Goal: Contribute content

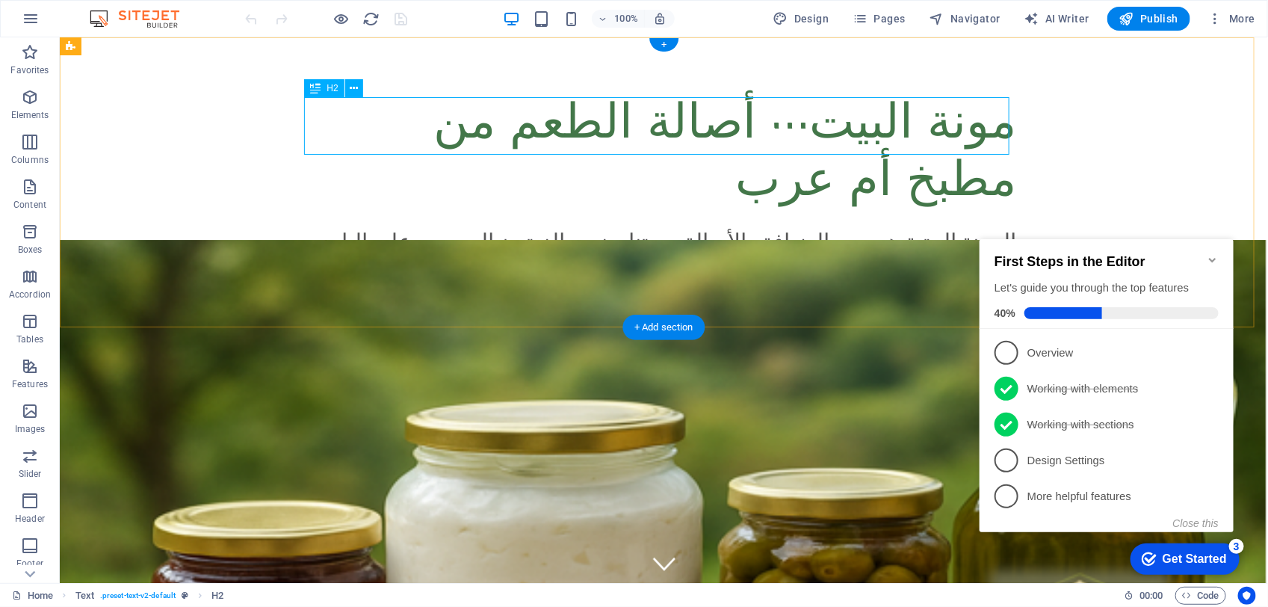
click at [385, 126] on div "مونة البيت… أصالة الطعم من مطبخ أم عرب" at bounding box center [663, 153] width 705 height 115
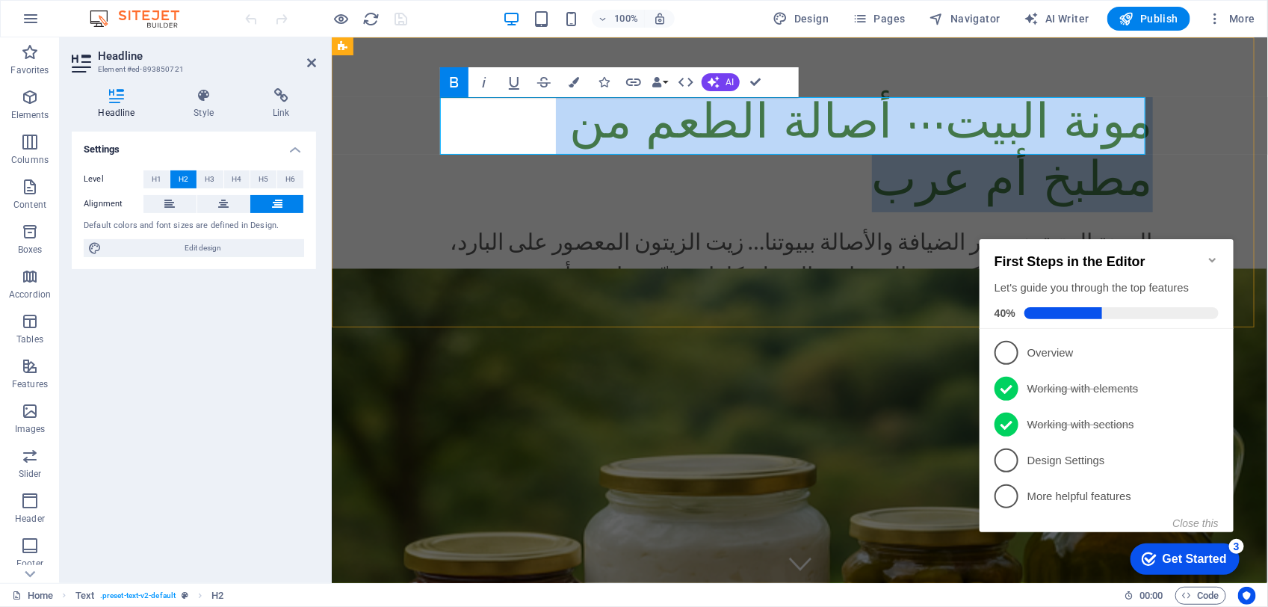
click at [569, 127] on strong "مونة البيت… أصالة الطعم من مطبخ أم عرب" at bounding box center [860, 153] width 583 height 105
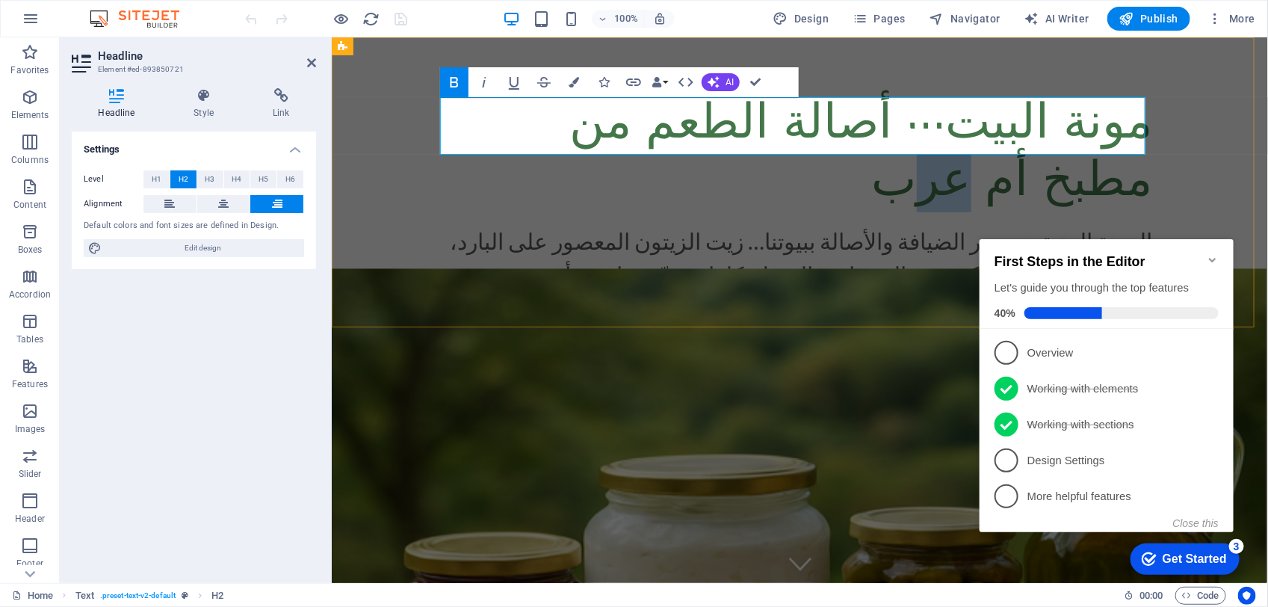
drag, startPoint x: 537, startPoint y: 127, endPoint x: 496, endPoint y: 132, distance: 41.4
click at [569, 132] on strong "مونة البيت… أصالة الطعم من مطبخ أم عرب" at bounding box center [860, 153] width 583 height 105
drag, startPoint x: 562, startPoint y: 127, endPoint x: 464, endPoint y: 132, distance: 98.0
click at [569, 132] on strong "مونة البيت… أصالة الطعم من مطبخ أم عرب" at bounding box center [860, 153] width 583 height 105
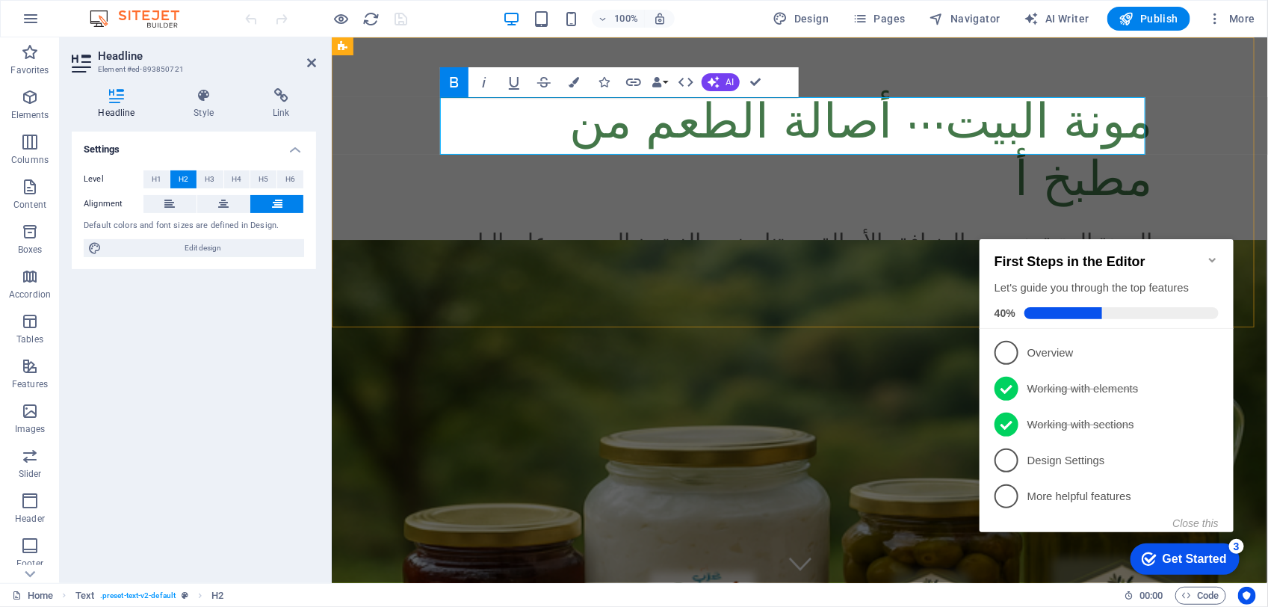
click at [554, 124] on h2 "مونة البيت… أصالة الطعم من مطبخ أ" at bounding box center [799, 153] width 705 height 115
click at [1169, 15] on span "Publish" at bounding box center [1148, 18] width 59 height 15
